Goal: Obtain resource: Download file/media

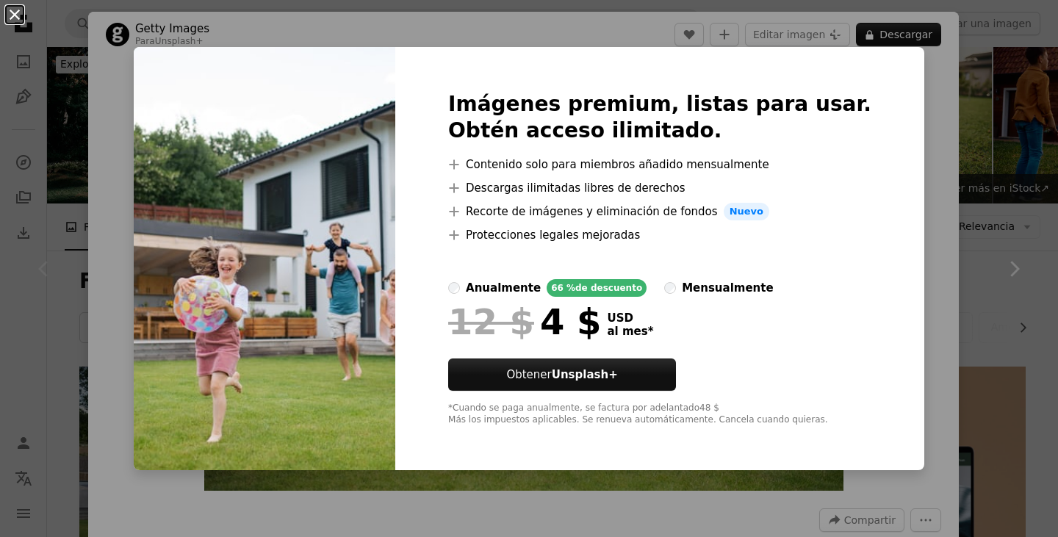
click at [18, 10] on button "An X shape" at bounding box center [15, 15] width 18 height 18
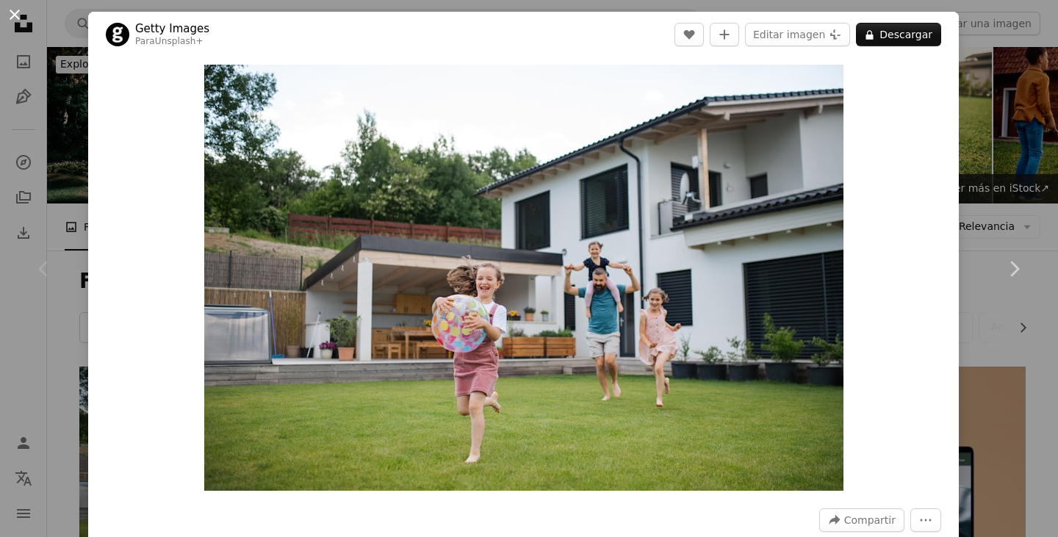
click at [10, 14] on button "An X shape" at bounding box center [15, 15] width 18 height 18
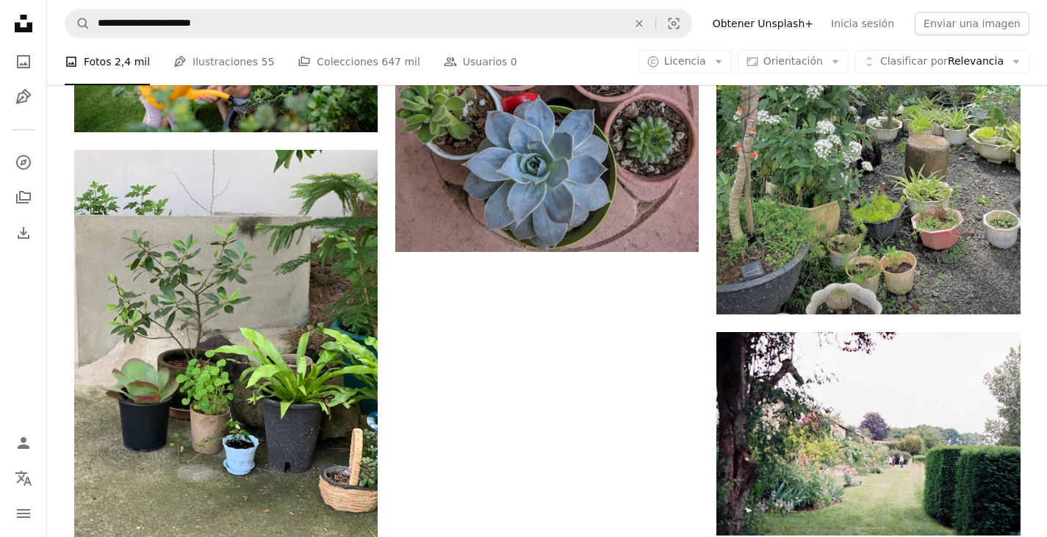
scroll to position [2197, 0]
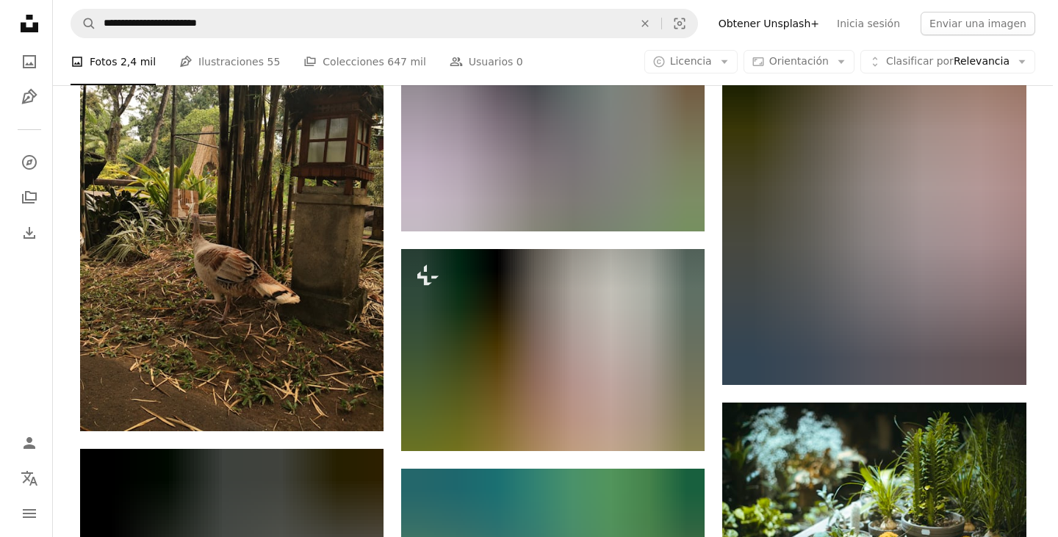
scroll to position [7708, 0]
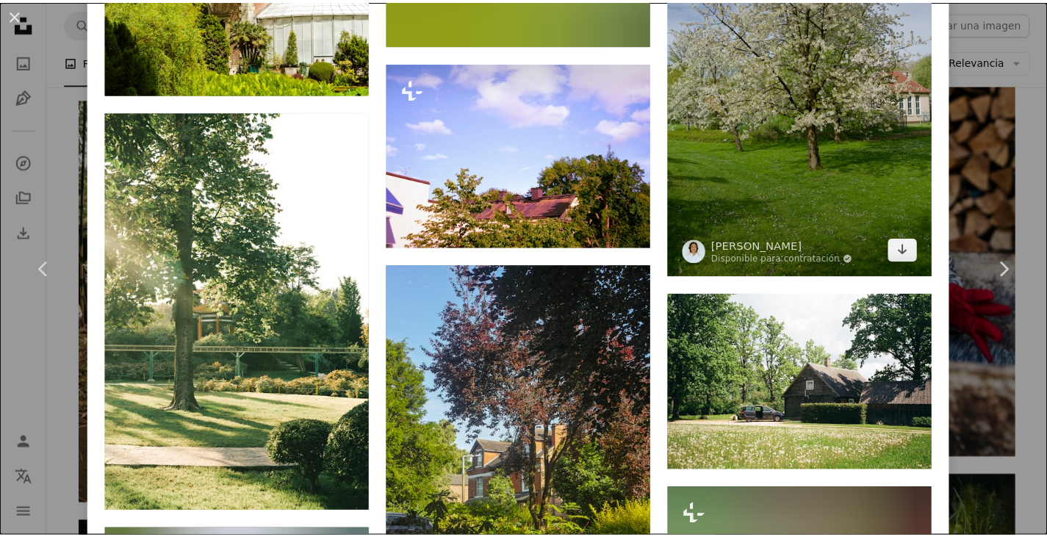
scroll to position [2792, 0]
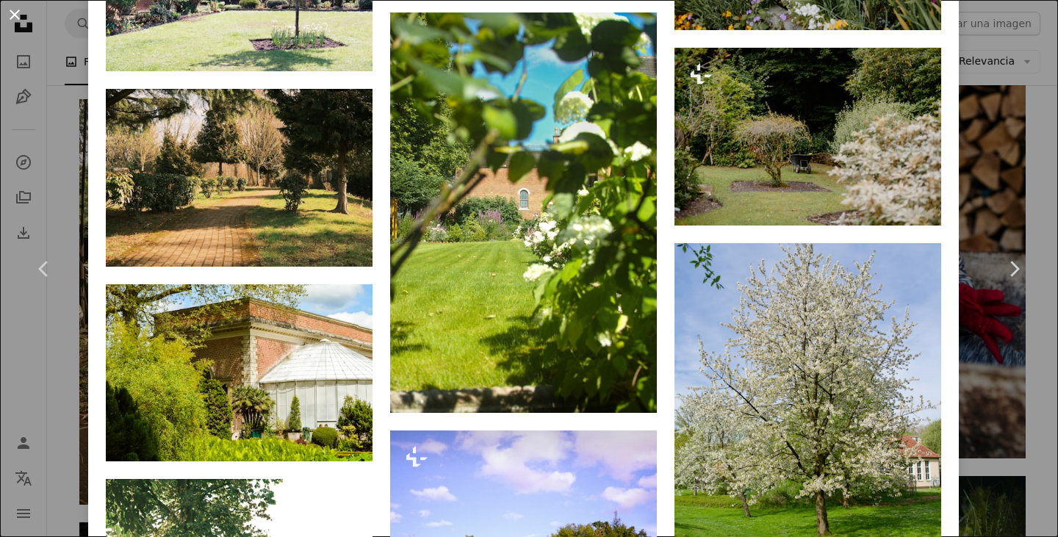
click at [18, 12] on button "An X shape" at bounding box center [15, 15] width 18 height 18
